Goal: Information Seeking & Learning: Learn about a topic

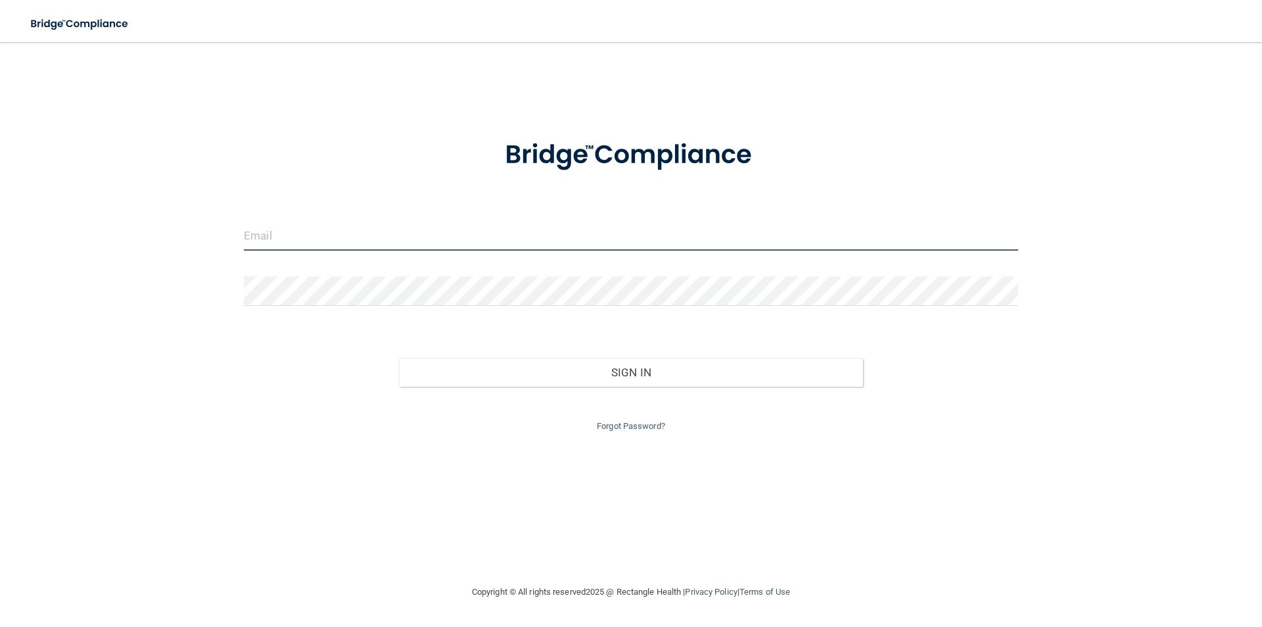
click at [325, 235] on input "email" at bounding box center [631, 236] width 775 height 30
type input "[EMAIL_ADDRESS][DOMAIN_NAME]"
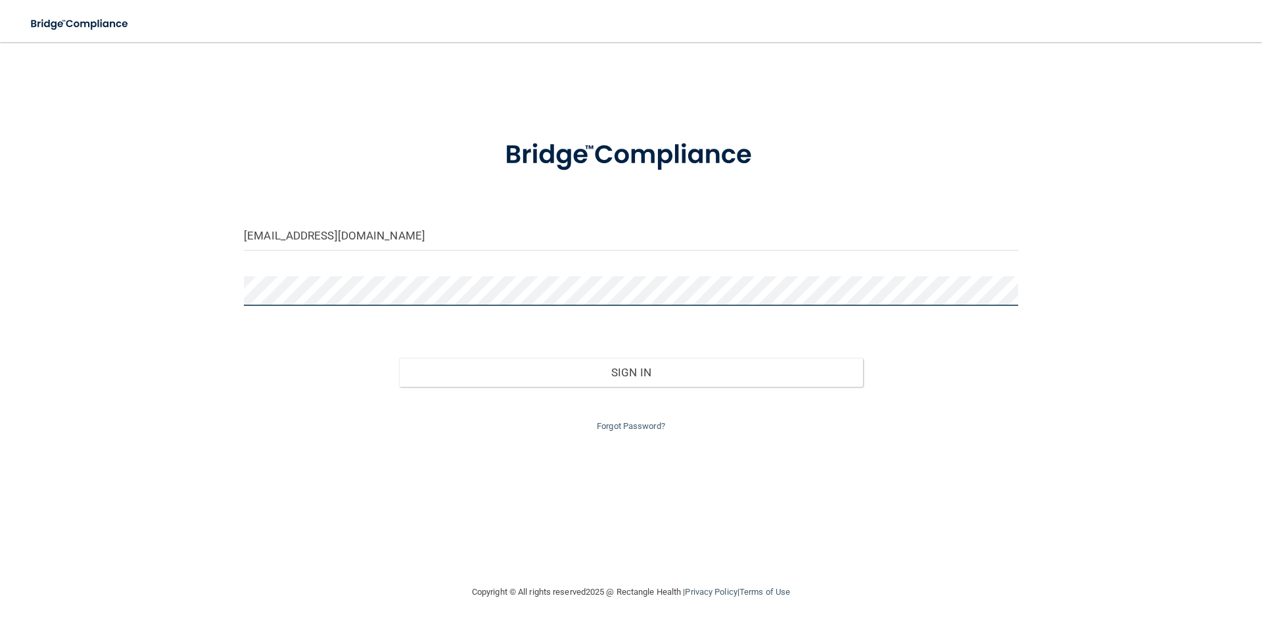
click at [399, 358] on button "Sign In" at bounding box center [631, 372] width 465 height 29
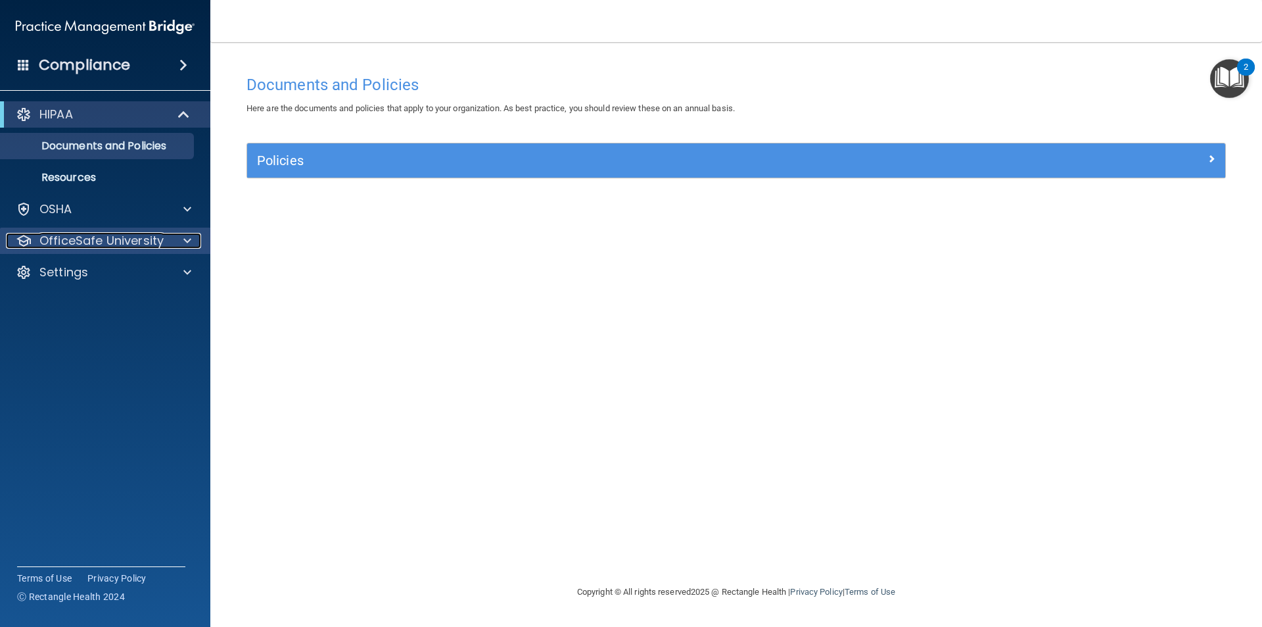
click at [188, 237] on span at bounding box center [187, 241] width 8 height 16
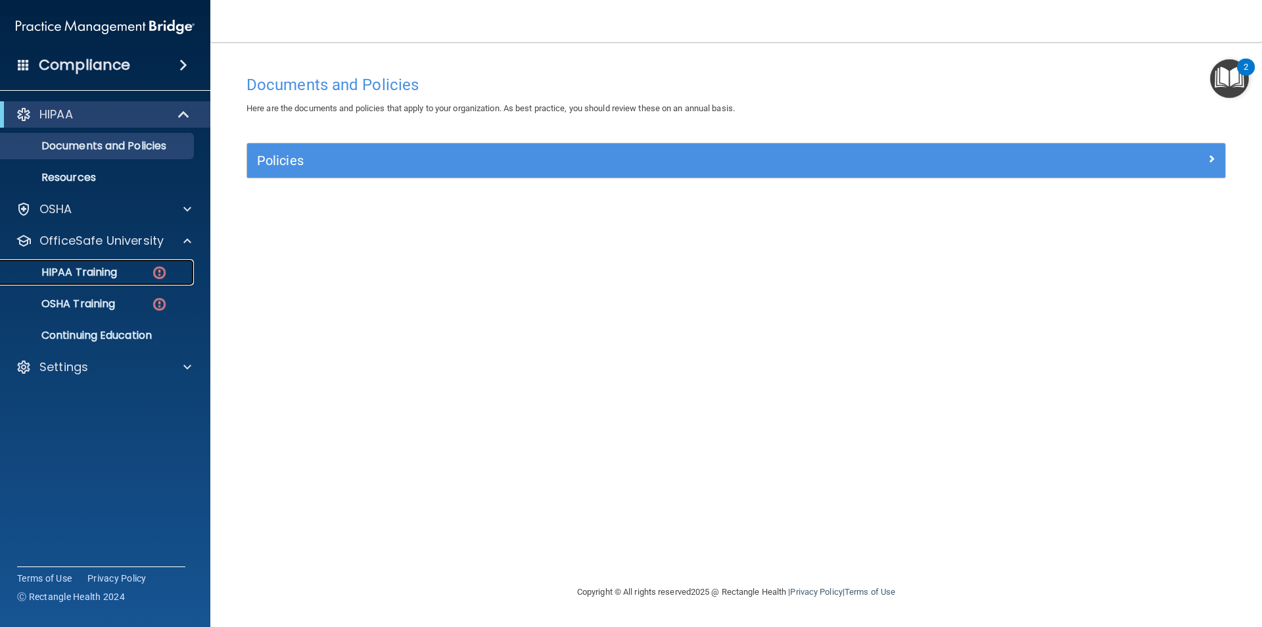
click at [158, 276] on img at bounding box center [159, 272] width 16 height 16
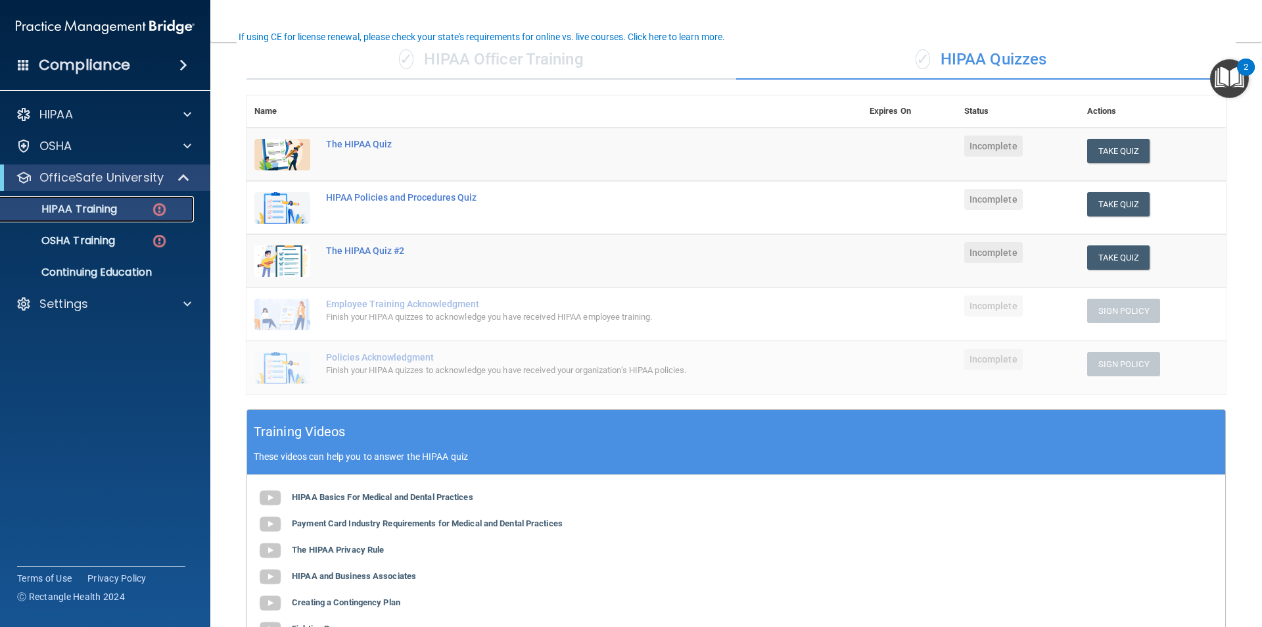
scroll to position [97, 0]
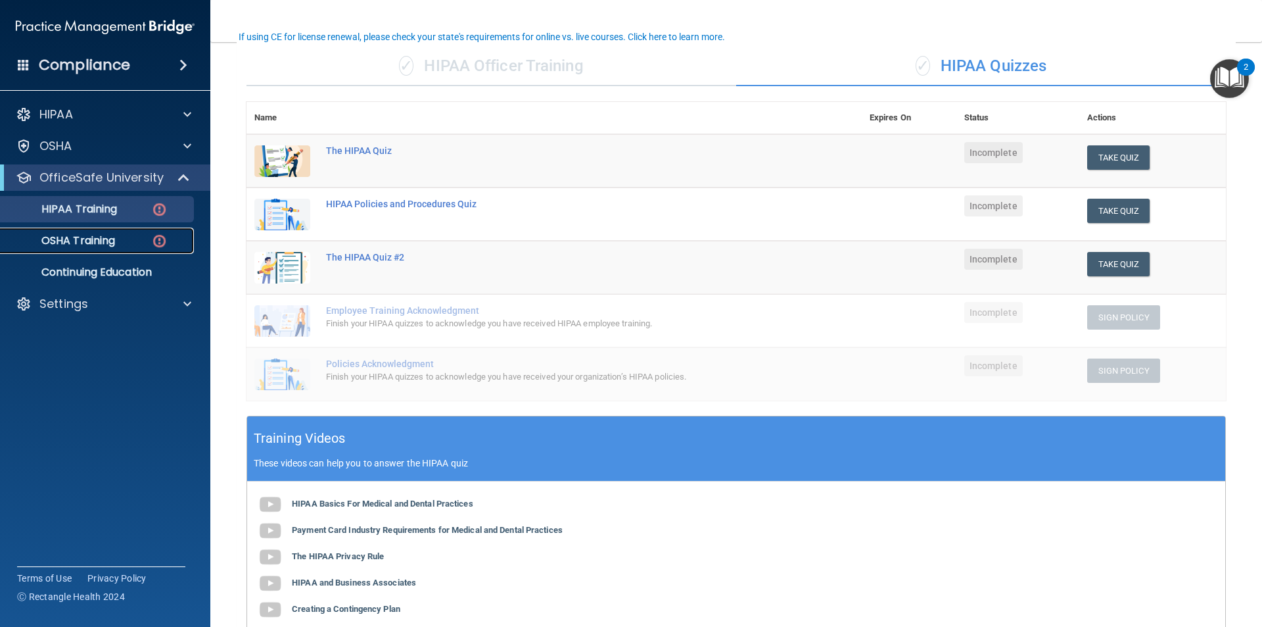
click at [54, 239] on p "OSHA Training" at bounding box center [62, 240] width 107 height 13
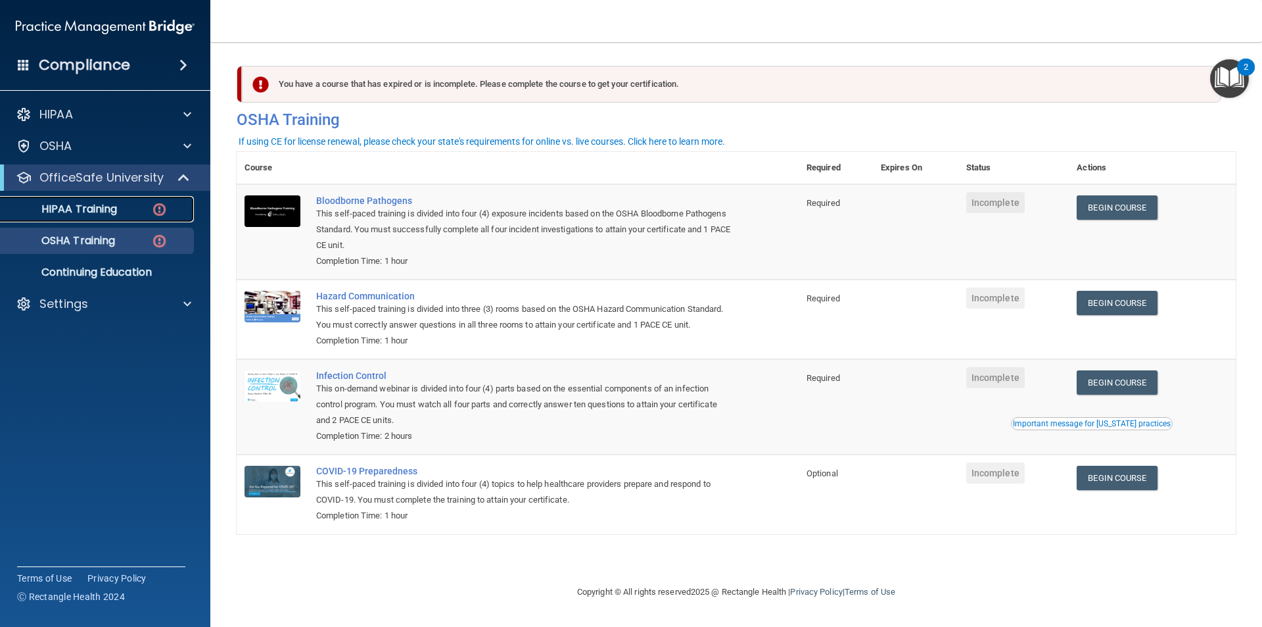
click at [162, 212] on img at bounding box center [159, 209] width 16 height 16
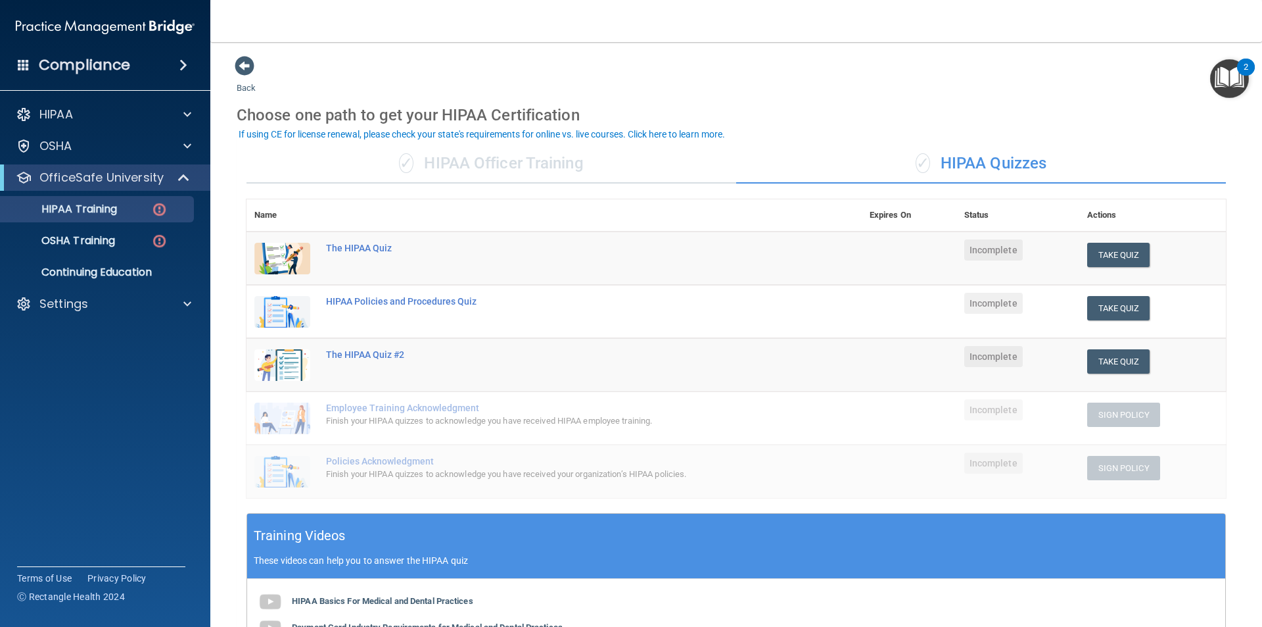
click at [905, 70] on div "Back Choose one path to get your HIPAA Certification ✓ HIPAA Officer Training ✓…" at bounding box center [736, 461] width 999 height 813
